Goal: Information Seeking & Learning: Learn about a topic

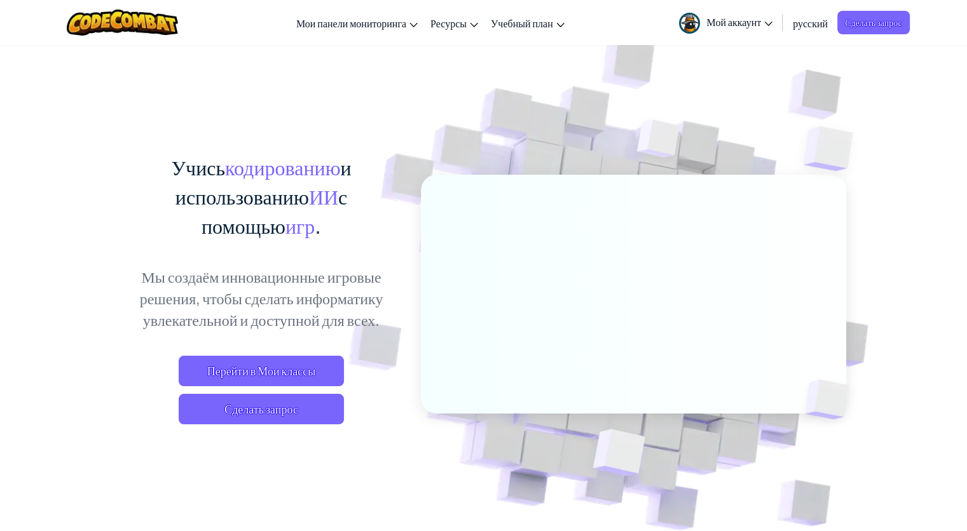
click at [738, 28] on link "Мой аккаунт" at bounding box center [726, 23] width 106 height 40
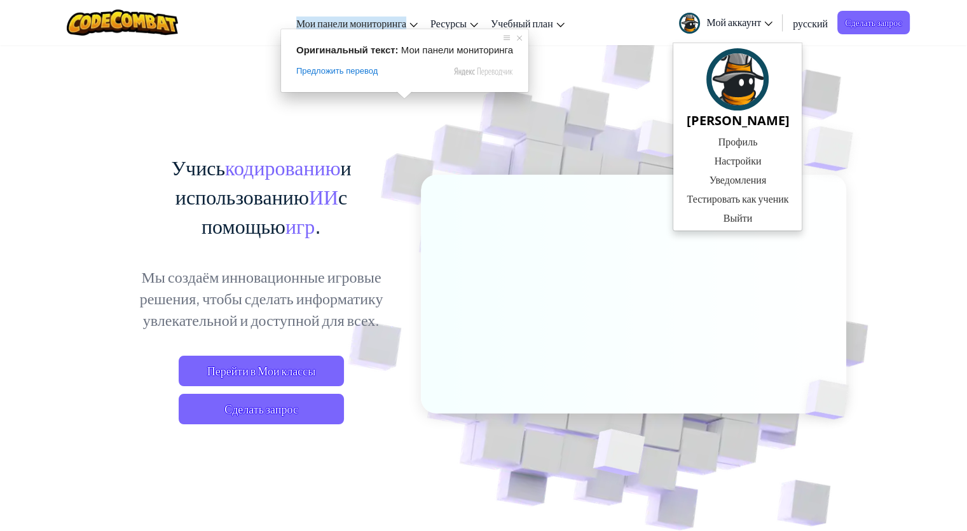
click at [368, 151] on img at bounding box center [624, 280] width 706 height 706
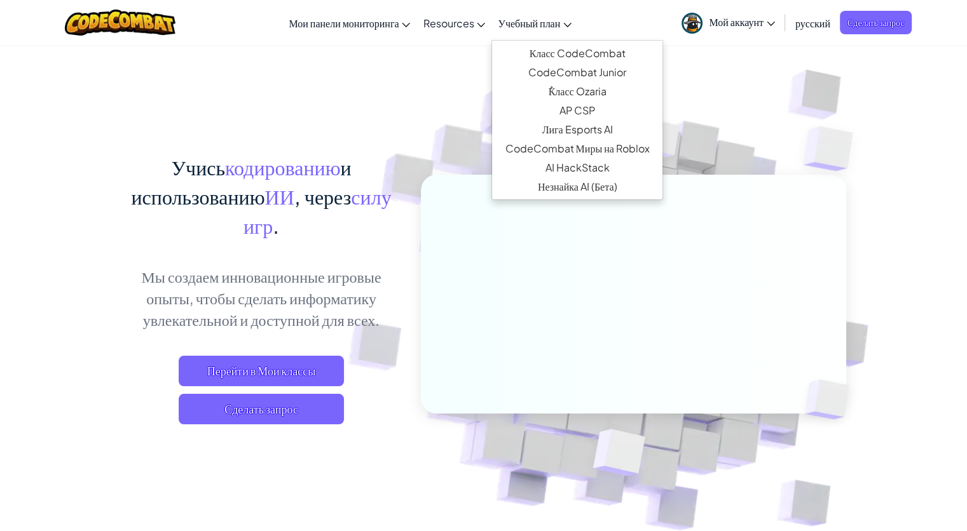
click at [531, 14] on link "Учебный план" at bounding box center [534, 23] width 86 height 34
click at [554, 52] on ya-tr-span "Класс CodeCombat" at bounding box center [578, 52] width 96 height 13
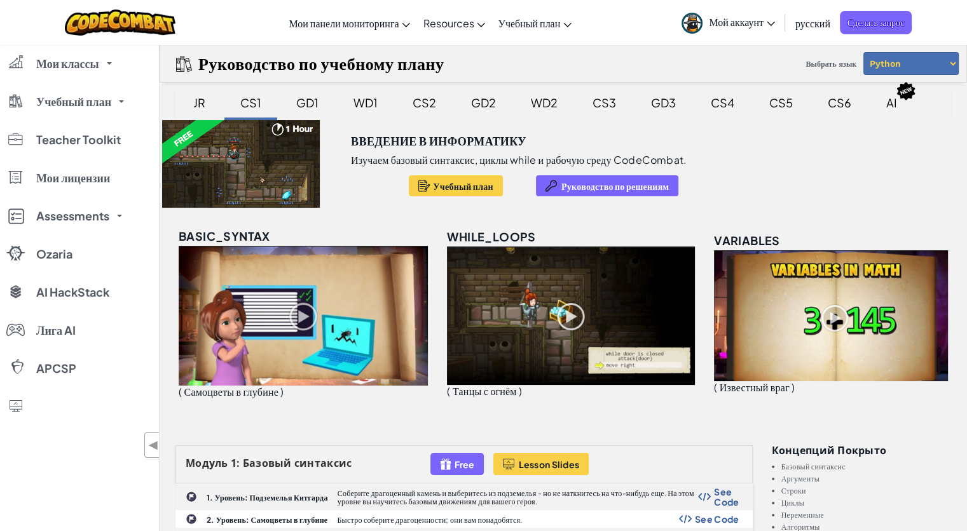
click at [818, 176] on div "Введение в Информатику Изучаем базовый синтаксис, циклы while и рабочую [DATE] …" at bounding box center [563, 164] width 807 height 88
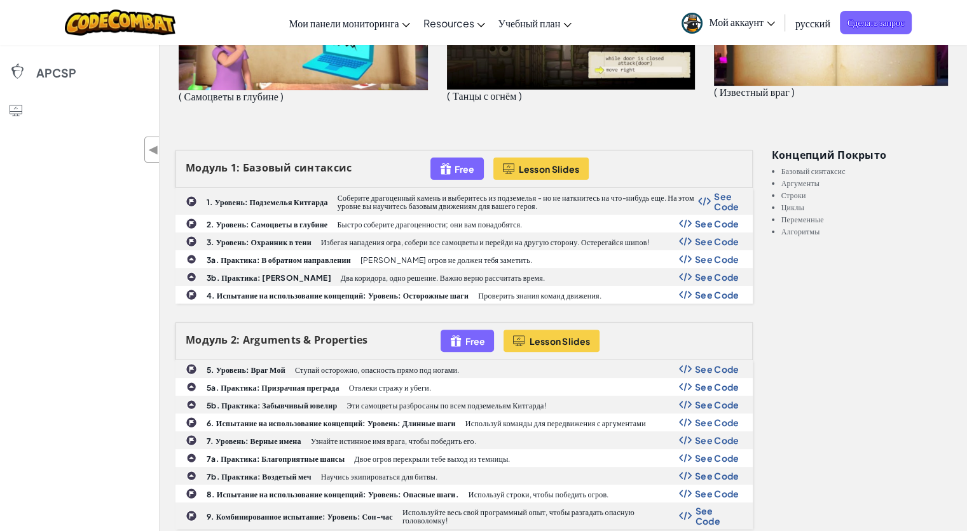
scroll to position [318, 0]
